Goal: Use online tool/utility: Utilize a website feature to perform a specific function

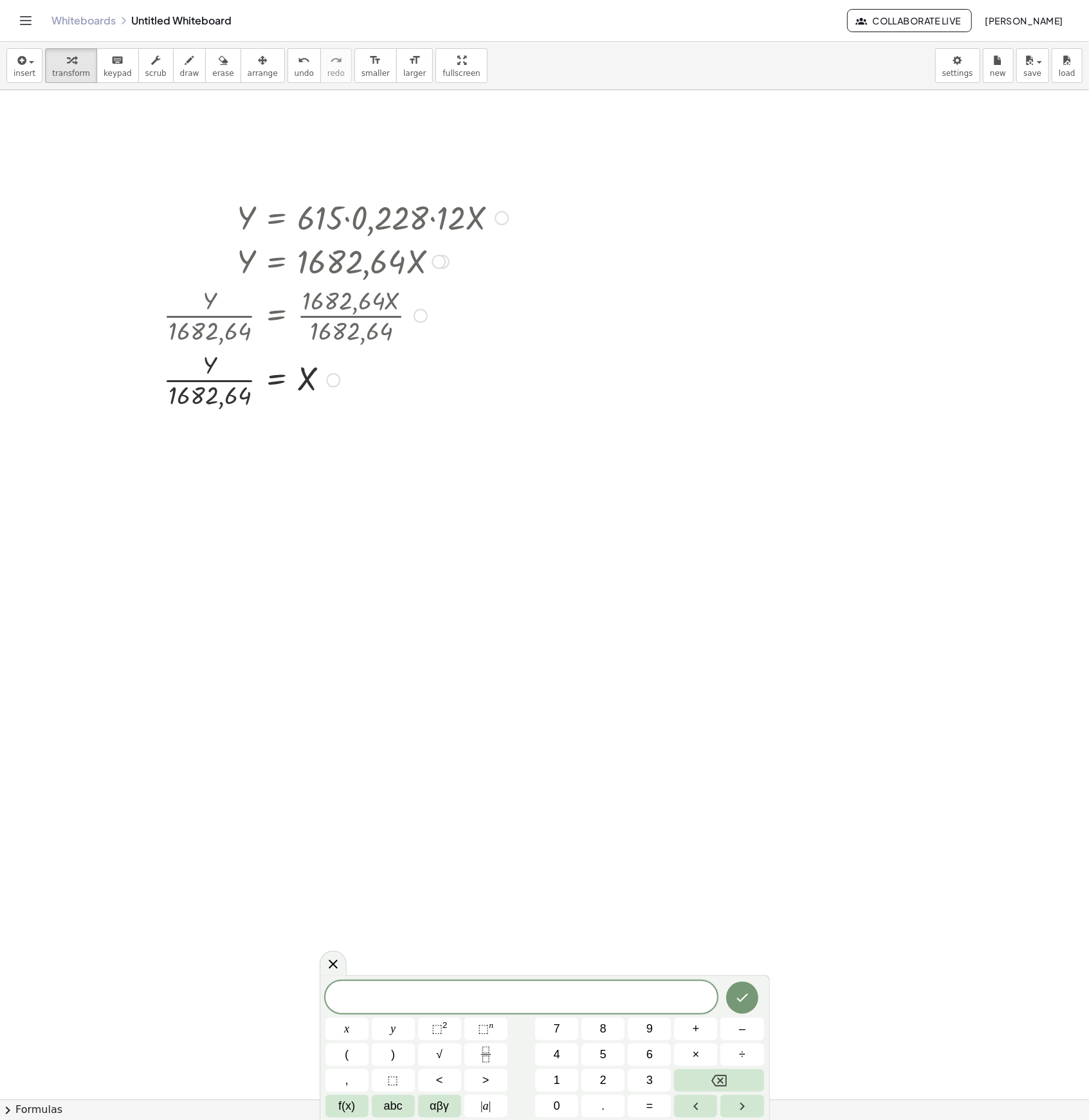
click at [392, 401] on div at bounding box center [335, 378] width 358 height 64
click at [510, 523] on span "​" at bounding box center [521, 998] width 393 height 18
click at [352, 523] on span "f(x)" at bounding box center [347, 1106] width 17 height 17
click at [354, 523] on span "123" at bounding box center [346, 1106] width 20 height 17
click at [384, 523] on span "abc" at bounding box center [394, 1106] width 19 height 17
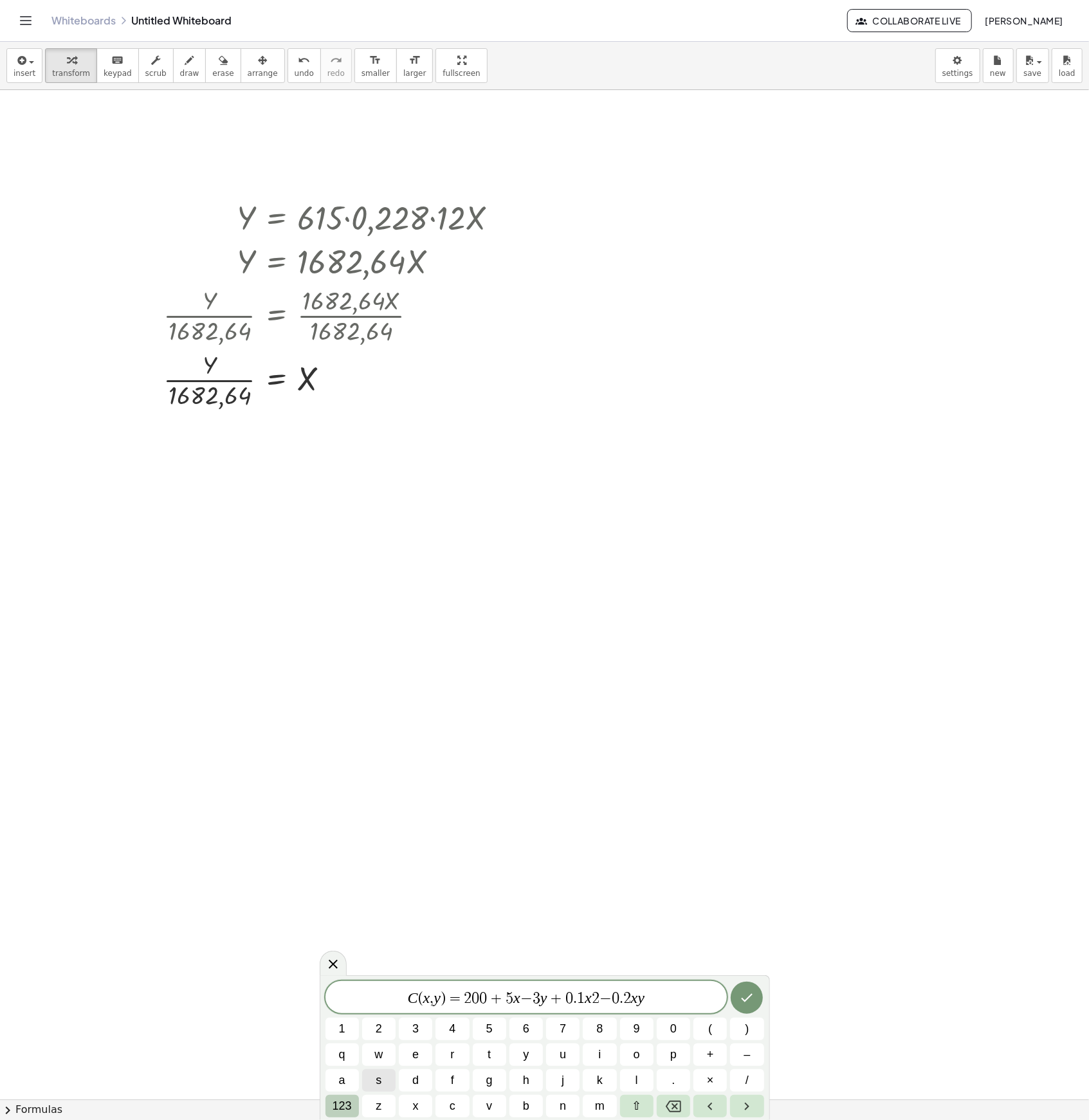
click at [342, 523] on span "123" at bounding box center [342, 1106] width 20 height 17
click at [437, 523] on span "αβγ" at bounding box center [439, 1106] width 20 height 17
click at [344, 523] on span "123" at bounding box center [342, 1106] width 20 height 17
click at [736, 523] on icon "Done" at bounding box center [743, 998] width 15 height 15
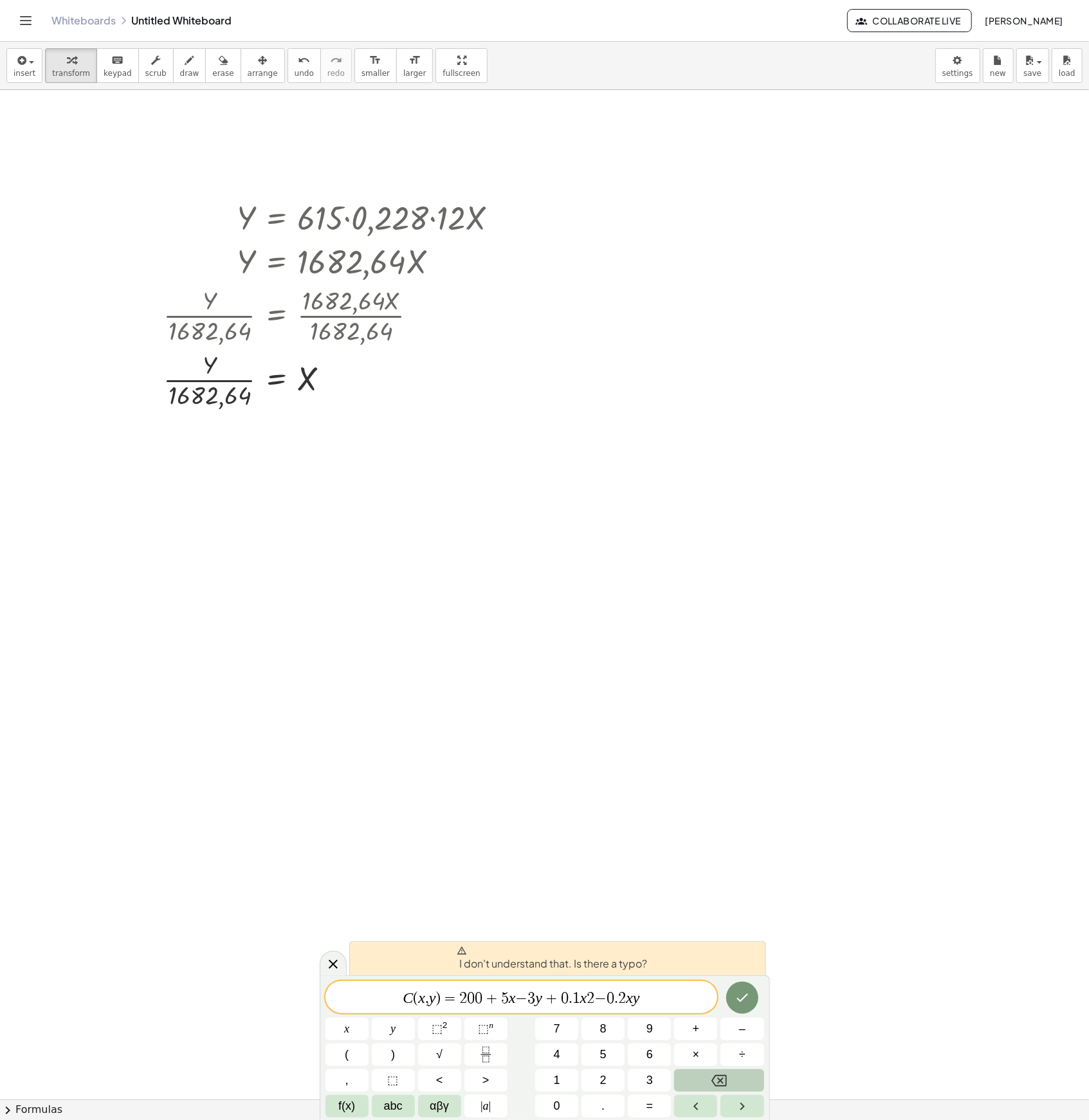
click at [427, 523] on span "C ( x , y ) = 2 0 0 + 5 x − 3 y + 0 . 1 x 2 − 0 . 2 x y ​" at bounding box center [521, 998] width 393 height 18
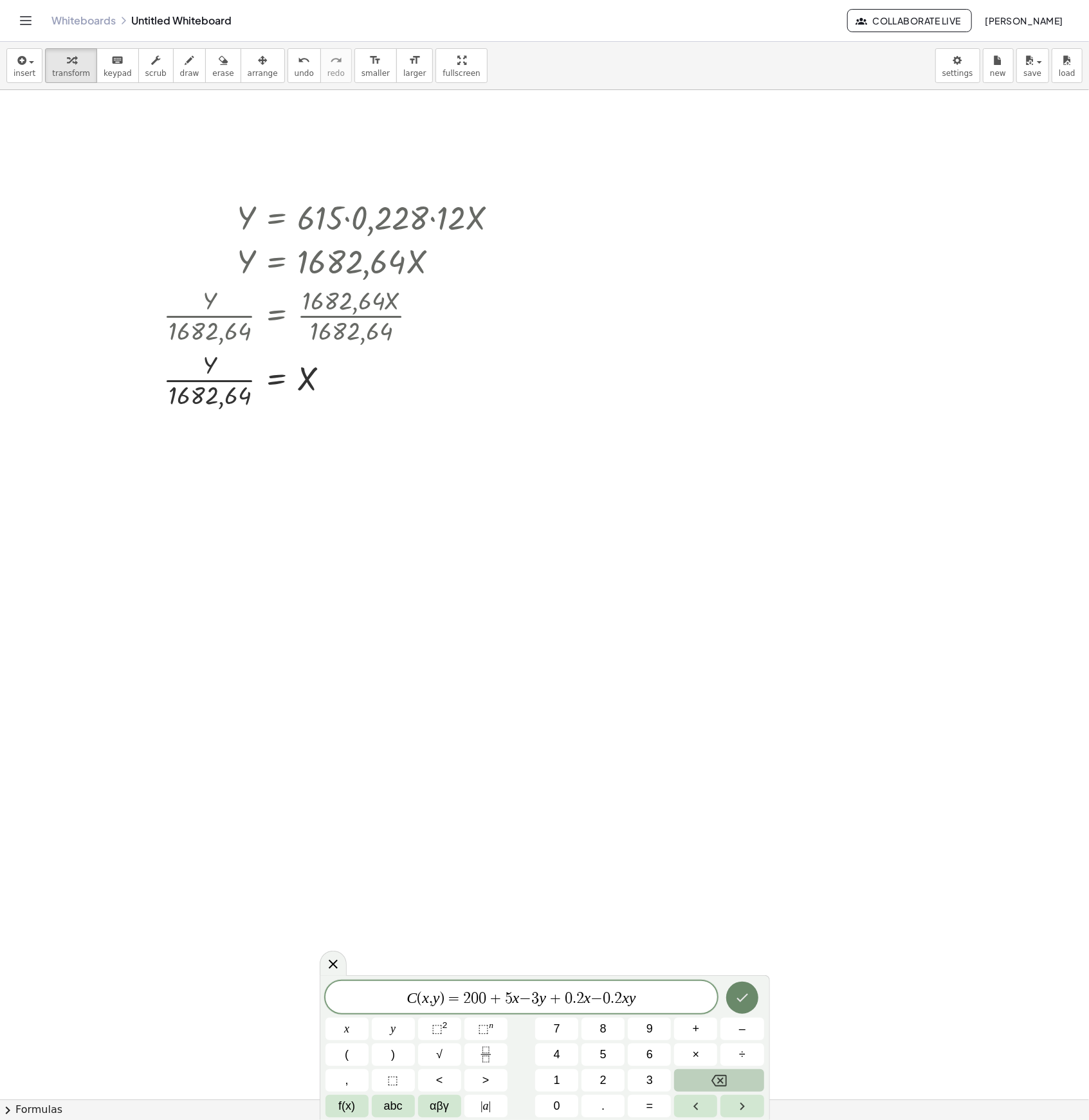
click at [731, 523] on button "Done" at bounding box center [743, 998] width 33 height 33
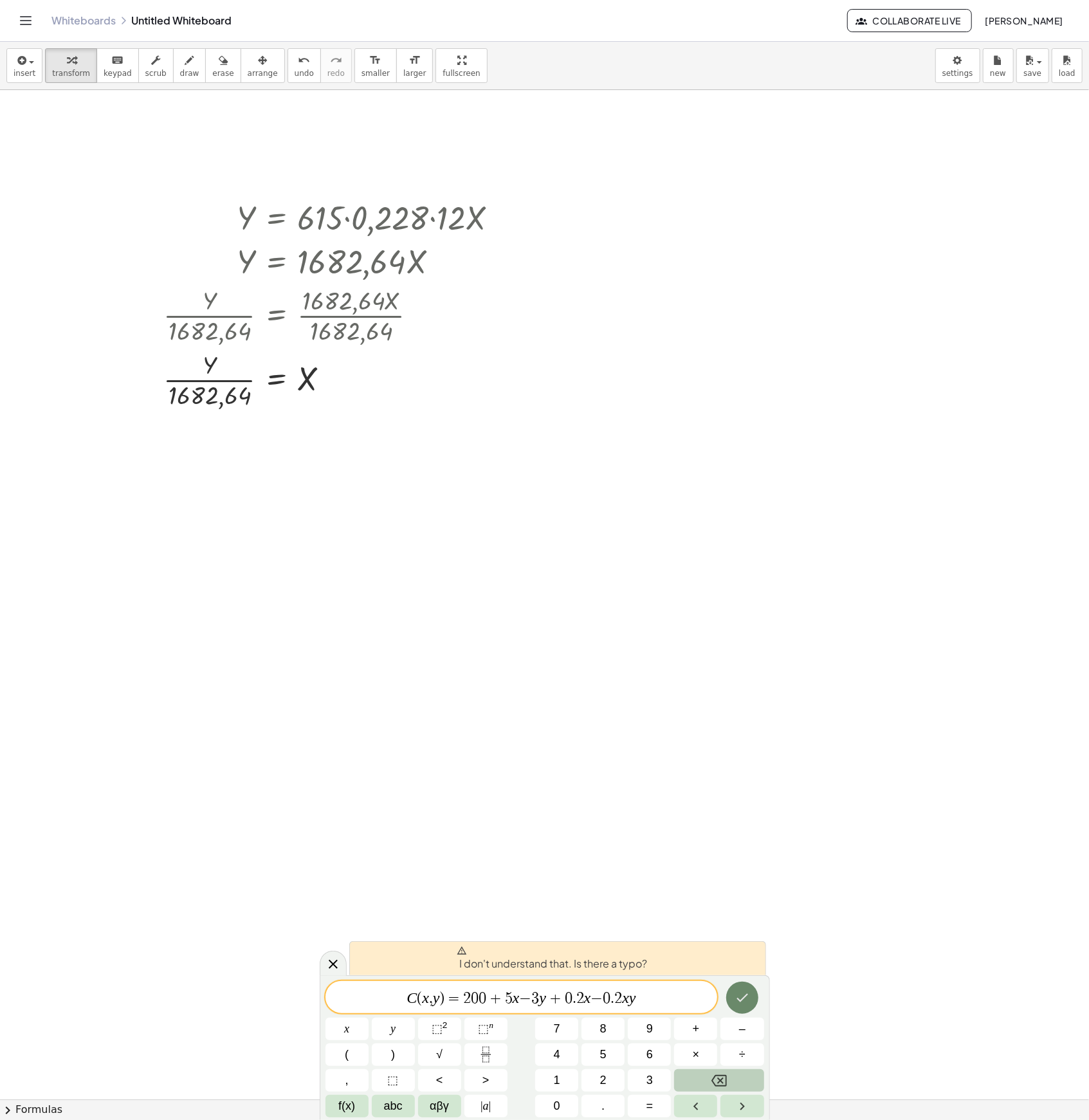
click at [731, 523] on button "Done" at bounding box center [743, 998] width 33 height 33
click at [673, 523] on span "C ( x , y ) = 2 0 0 + 5 x − 3 y + 0 . 2 ​ x − 0 . 2 x y" at bounding box center [521, 998] width 393 height 18
drag, startPoint x: 647, startPoint y: 998, endPoint x: 391, endPoint y: 991, distance: 256.1
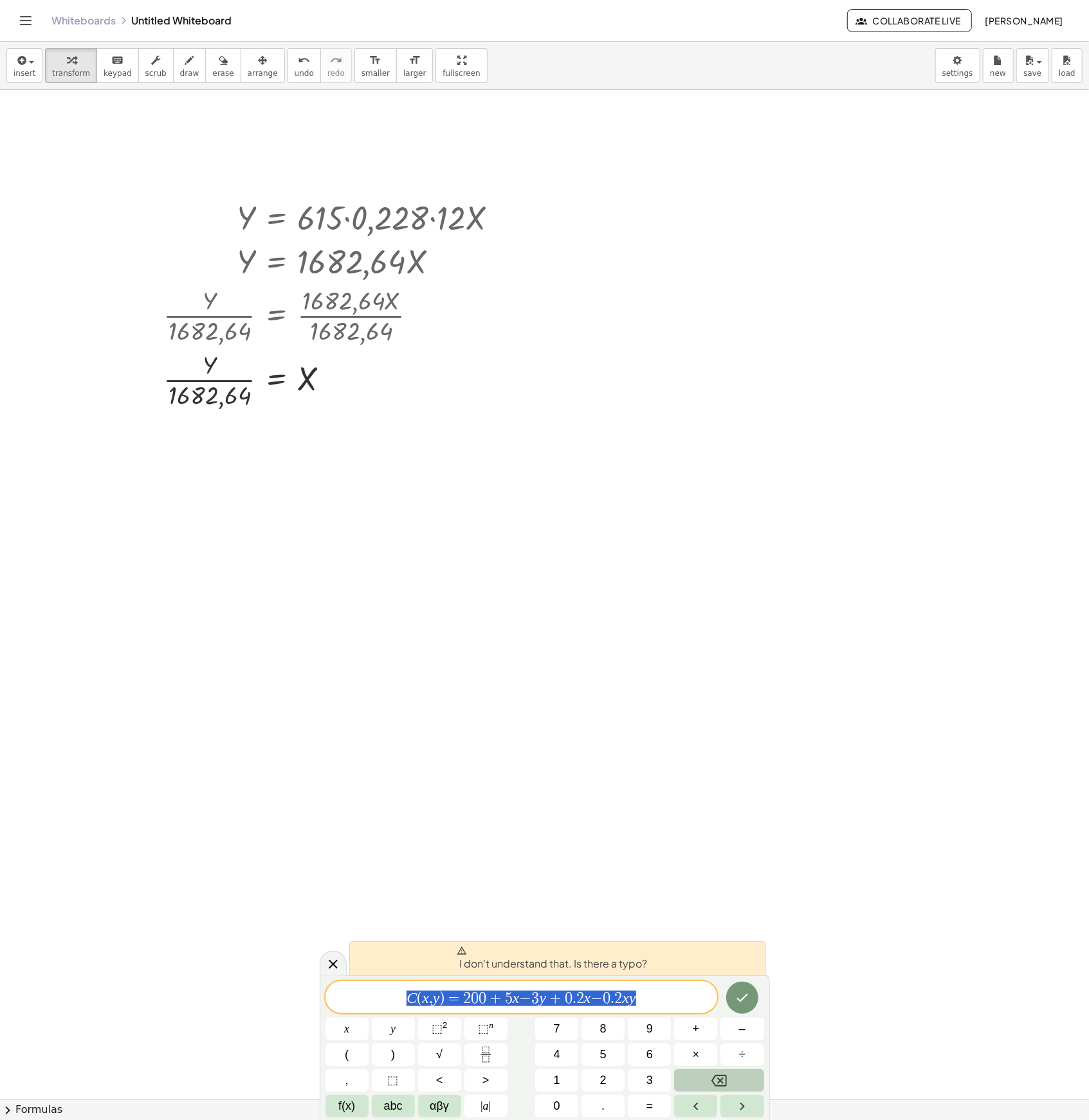
click at [391, 523] on span "C ( x , y ) = 2 0 0 + 5 x − 3 y + 0 . 2 x − 0 . 2 x y" at bounding box center [521, 998] width 393 height 18
